Goal: Task Accomplishment & Management: Manage account settings

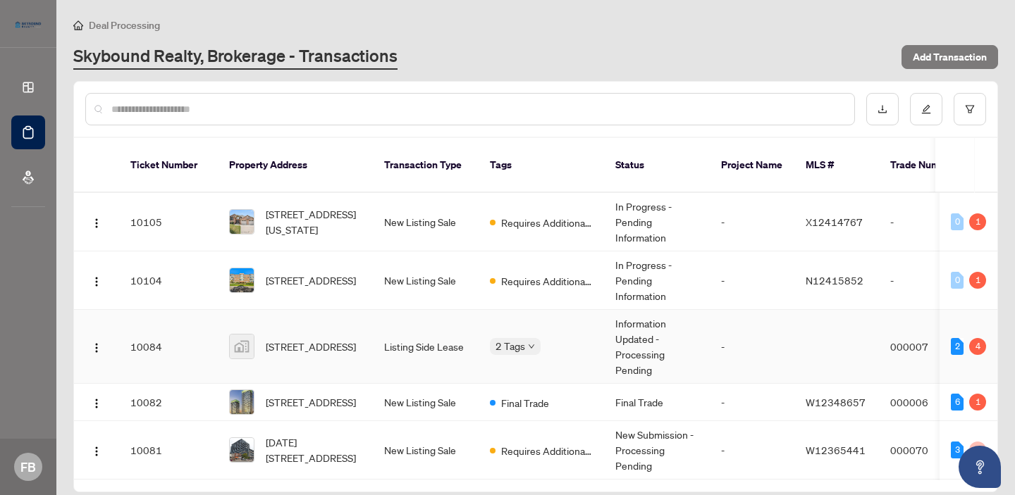
click at [307, 339] on span "[STREET_ADDRESS]" at bounding box center [311, 347] width 90 height 16
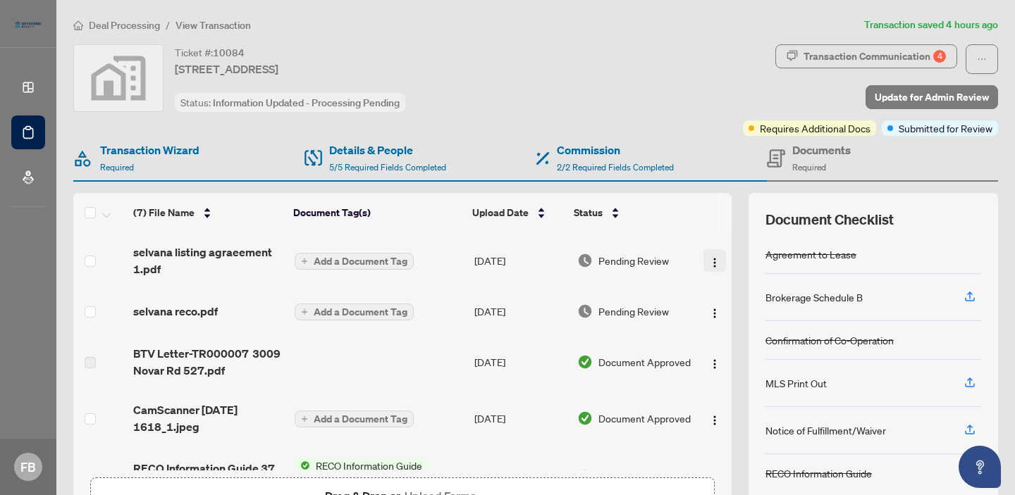
click at [710, 259] on img "button" at bounding box center [714, 262] width 11 height 11
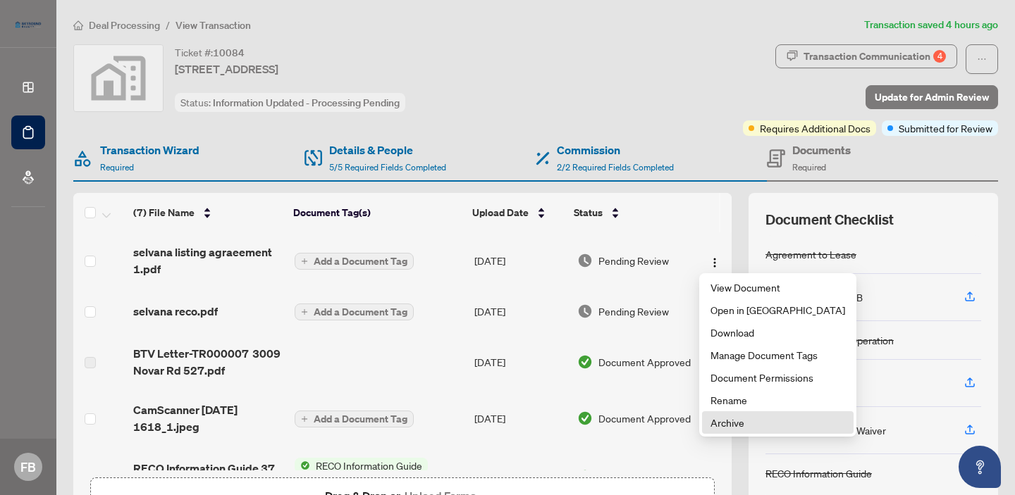
click at [726, 426] on span "Archive" at bounding box center [777, 423] width 135 height 16
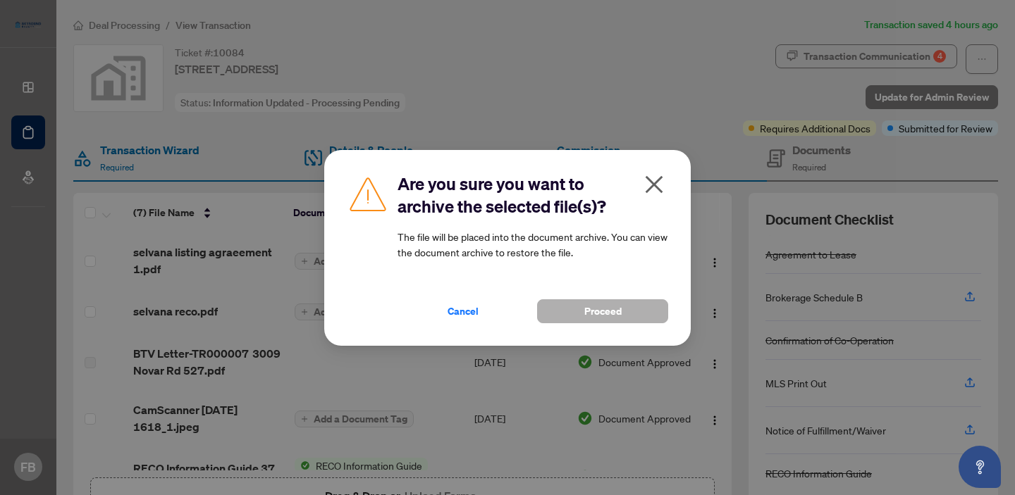
click at [622, 309] on button "Proceed" at bounding box center [602, 312] width 131 height 24
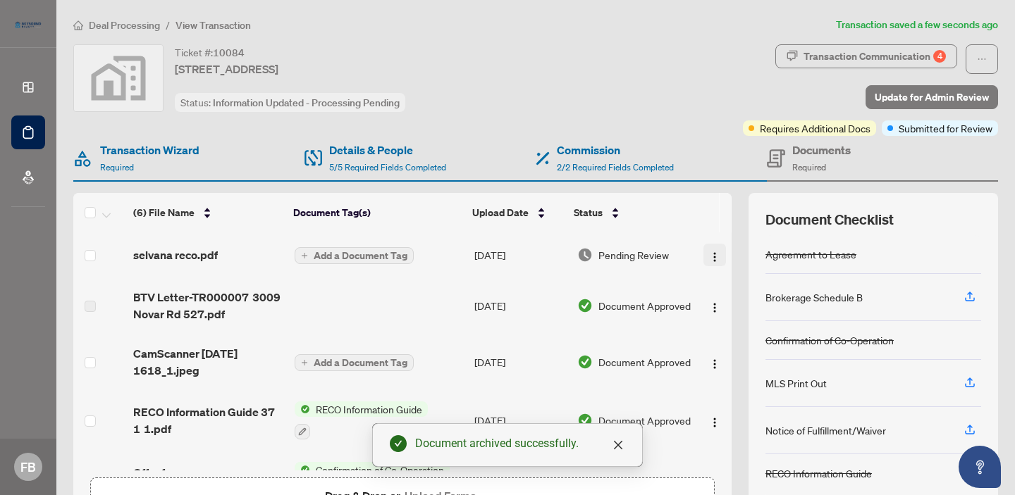
click at [709, 254] on img "button" at bounding box center [714, 257] width 11 height 11
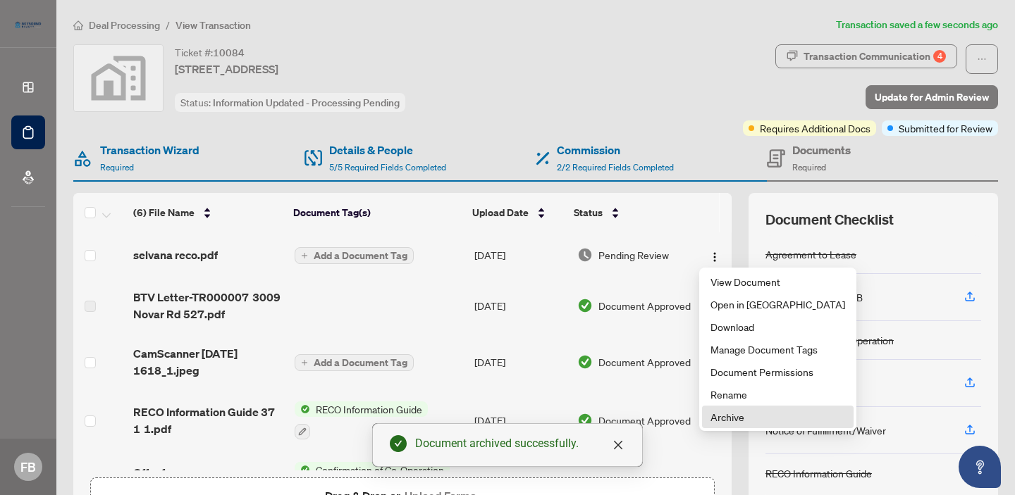
click at [713, 414] on span "Archive" at bounding box center [777, 417] width 135 height 16
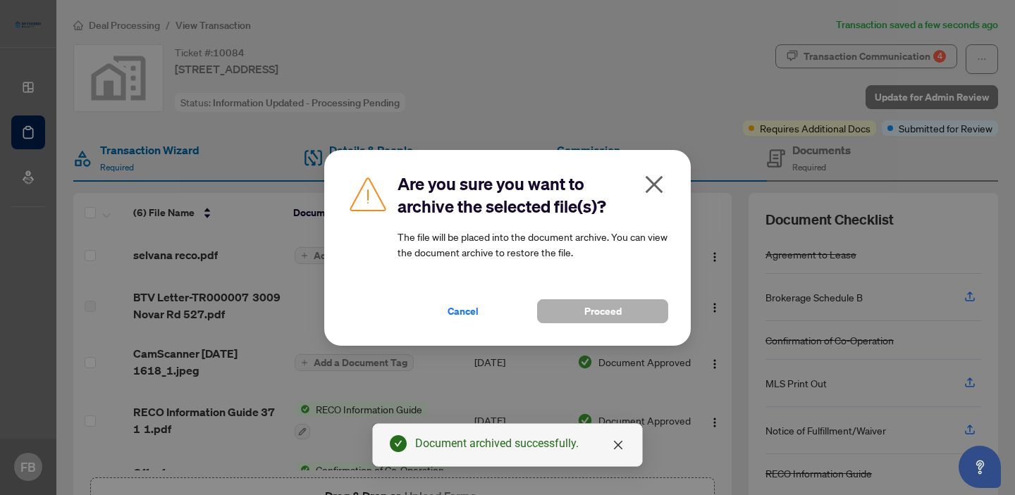
click at [610, 309] on span "Proceed" at bounding box center [602, 311] width 37 height 23
